Goal: Navigation & Orientation: Find specific page/section

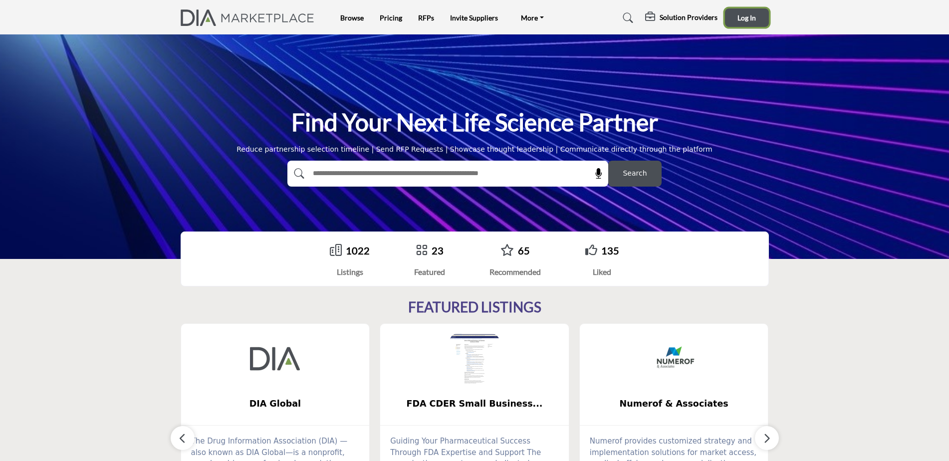
click at [739, 16] on span "Log In" at bounding box center [747, 17] width 18 height 8
click at [687, 16] on h5 "Solution Providers" at bounding box center [689, 17] width 58 height 9
click at [678, 18] on h5 "Solution Providers" at bounding box center [689, 17] width 58 height 9
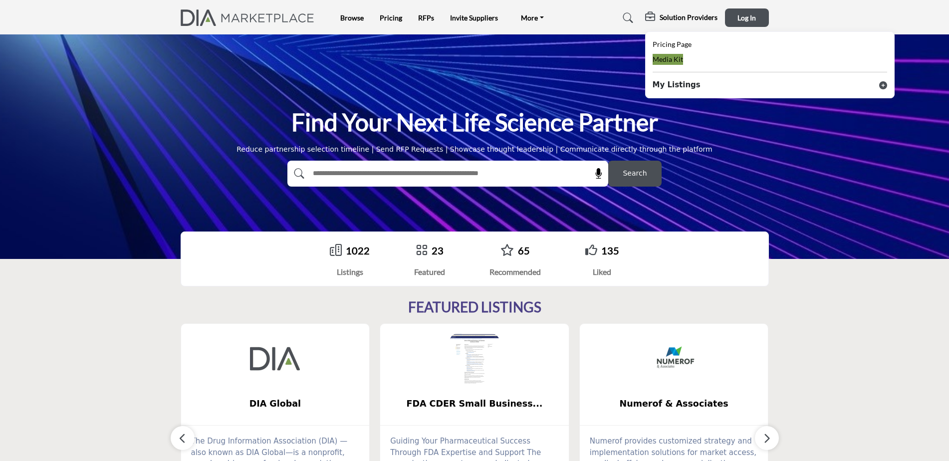
click at [674, 61] on span "Media Kit" at bounding box center [668, 59] width 30 height 8
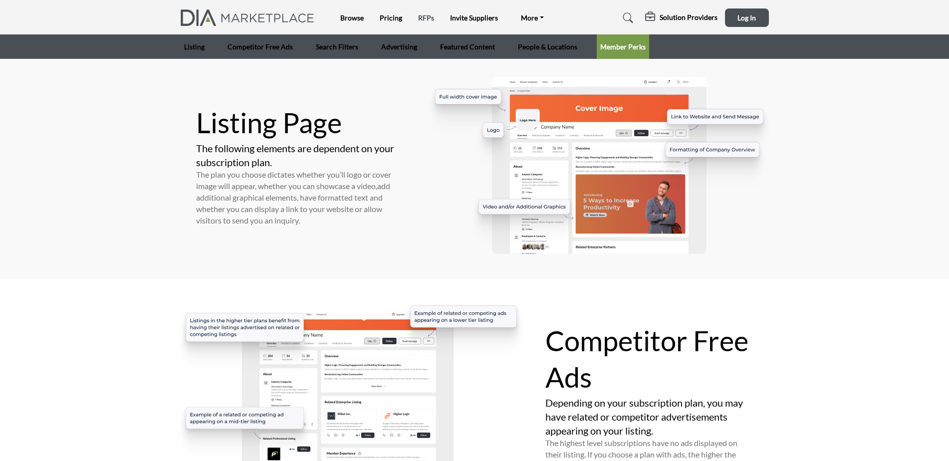
click at [429, 17] on link "RFPs" at bounding box center [426, 17] width 16 height 8
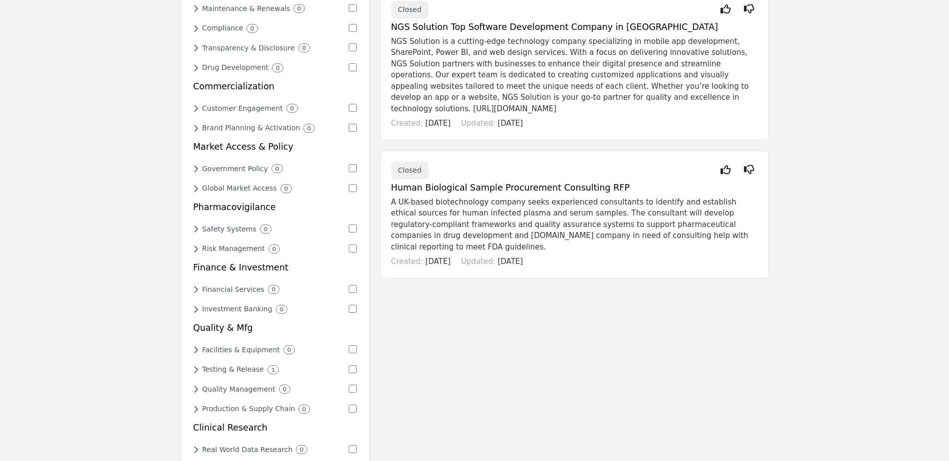
scroll to position [268, 0]
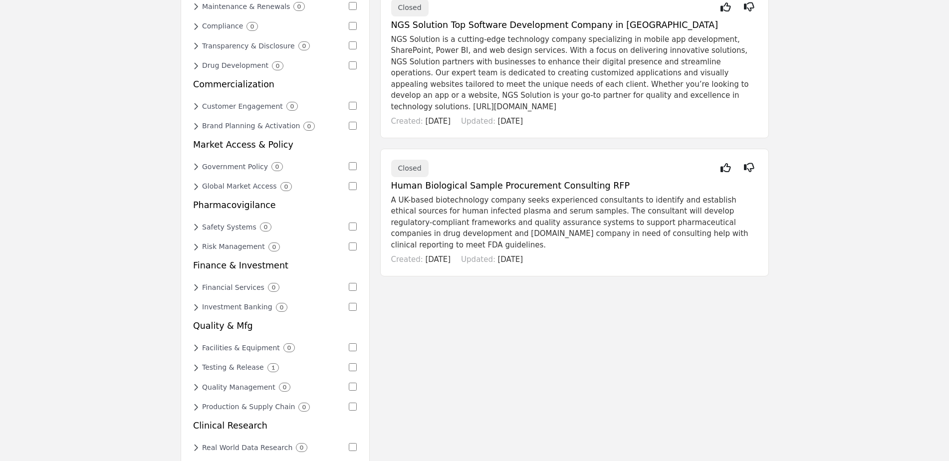
click at [203, 223] on h6 "Safety Systems" at bounding box center [229, 227] width 54 height 8
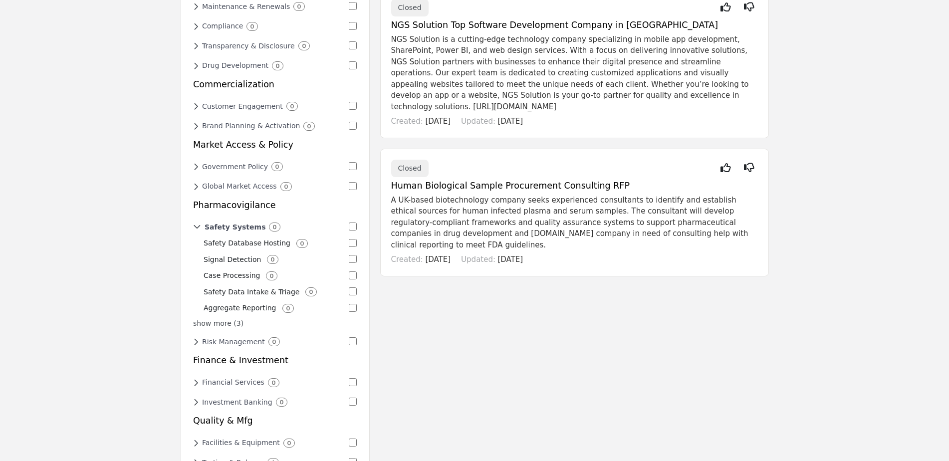
click at [263, 238] on p "Safety Database Hosting" at bounding box center [247, 243] width 87 height 10
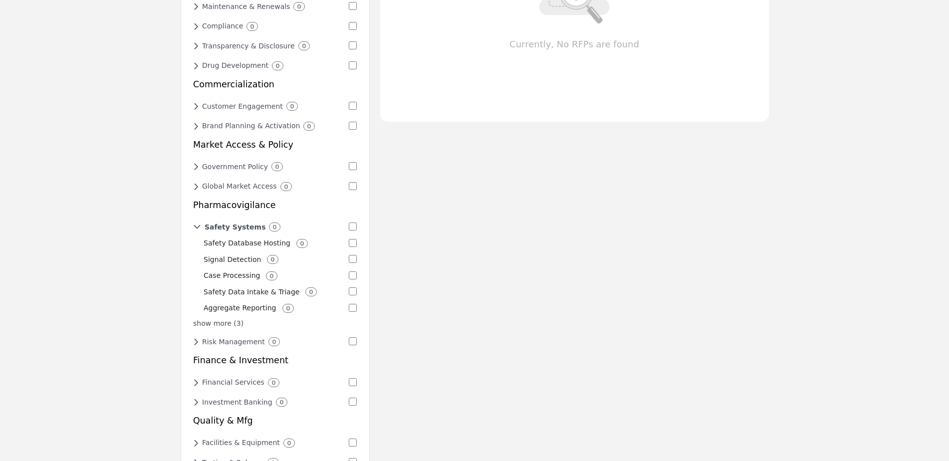
click at [249, 223] on h6 "Safety Systems" at bounding box center [235, 227] width 61 height 8
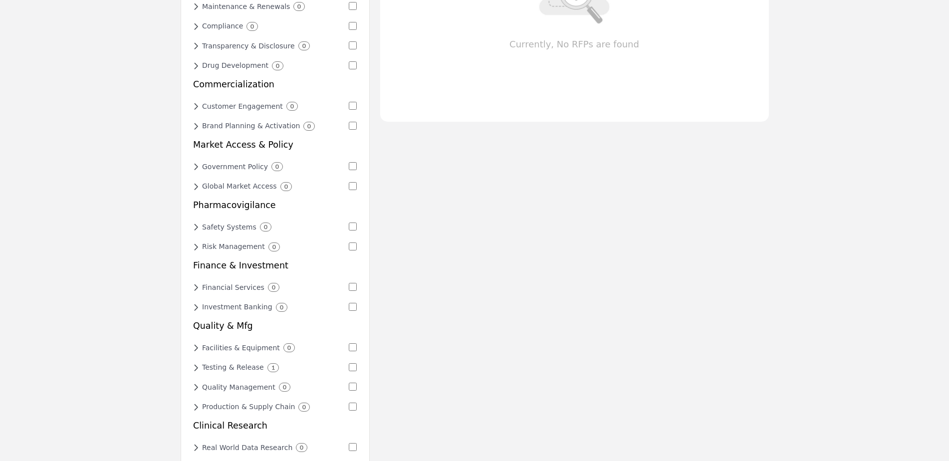
click at [249, 223] on h6 "Safety Systems" at bounding box center [229, 227] width 54 height 8
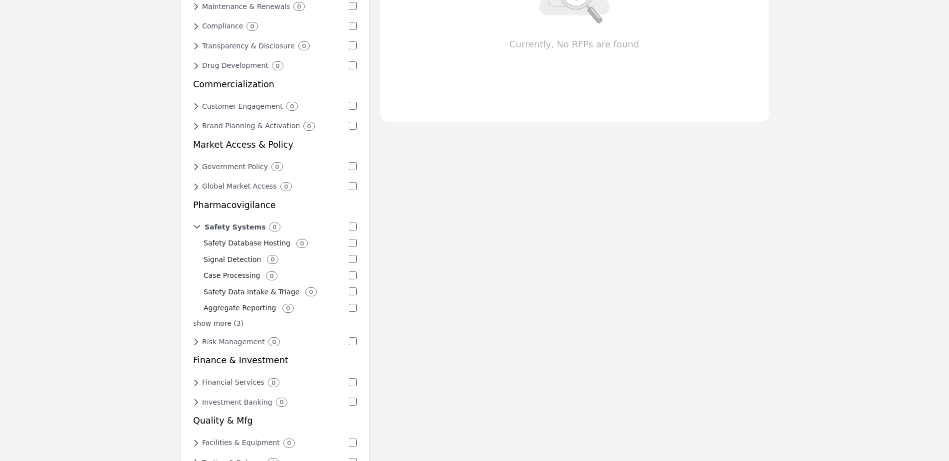
click at [233, 271] on p "Case Processing" at bounding box center [232, 276] width 56 height 10
click at [85, 314] on div "Medical Affairs Scientific Communications Developme... 0 Medical Writing 0 Paye…" at bounding box center [474, 334] width 949 height 1135
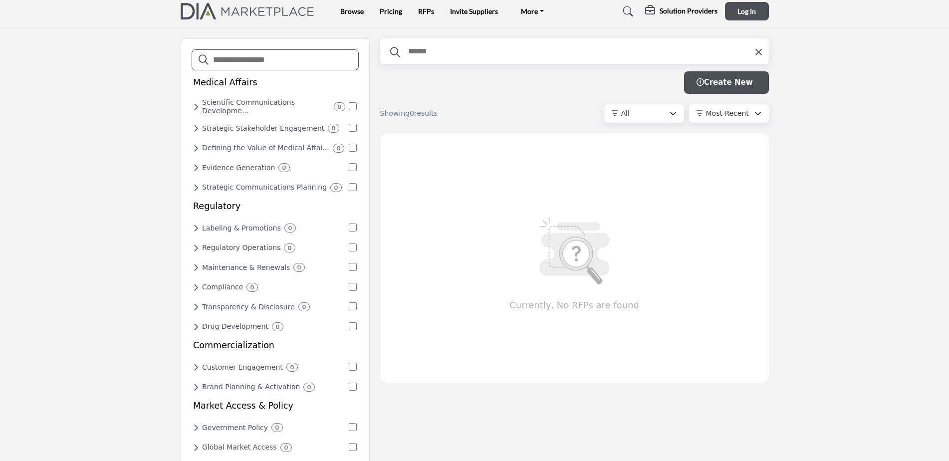
scroll to position [0, 0]
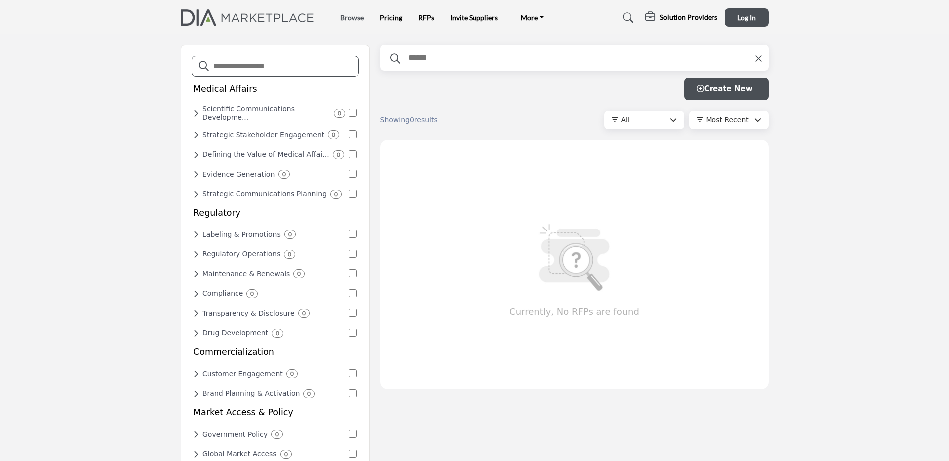
click at [361, 21] on link "Browse" at bounding box center [351, 17] width 23 height 8
